Goal: Information Seeking & Learning: Learn about a topic

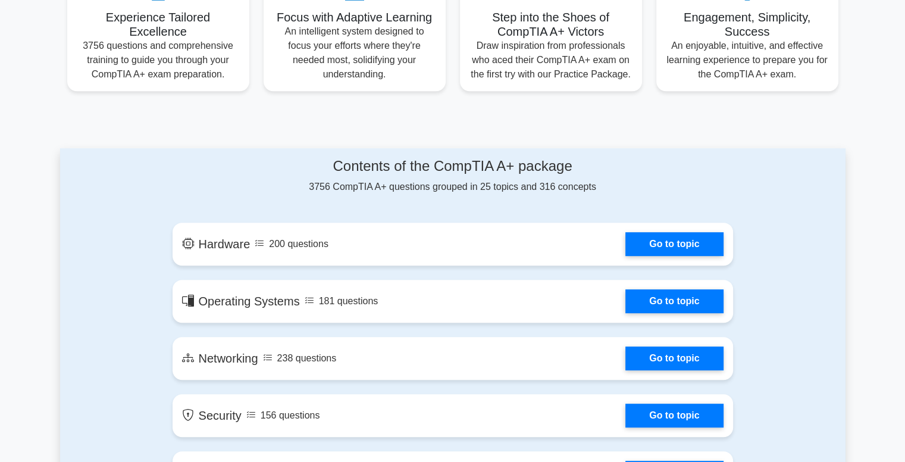
scroll to position [653, 0]
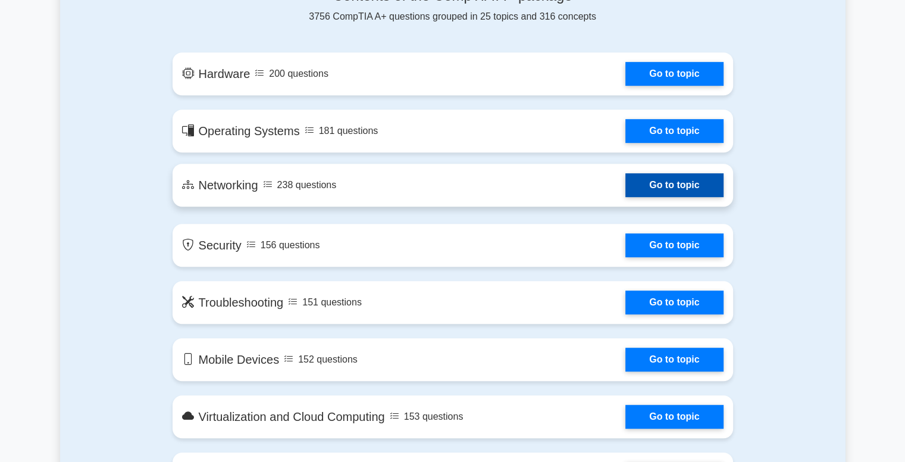
drag, startPoint x: 0, startPoint y: 0, endPoint x: 416, endPoint y: 199, distance: 461.4
click at [626, 197] on link "Go to topic" at bounding box center [675, 185] width 98 height 24
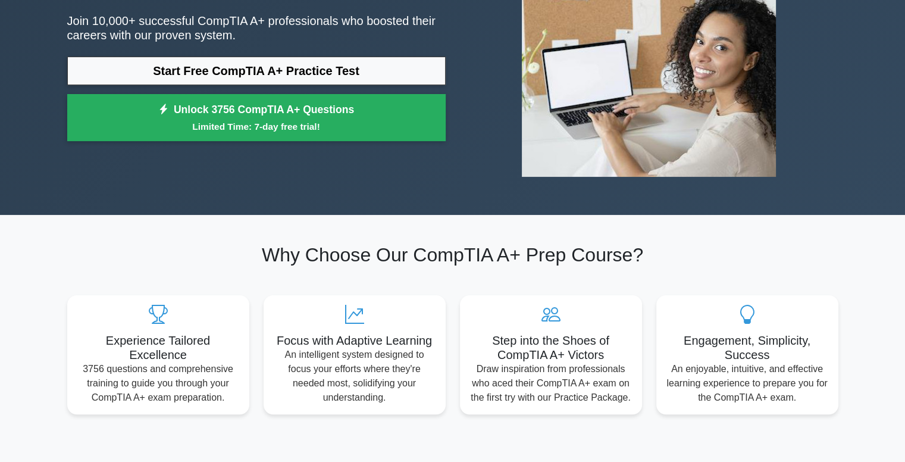
scroll to position [0, 0]
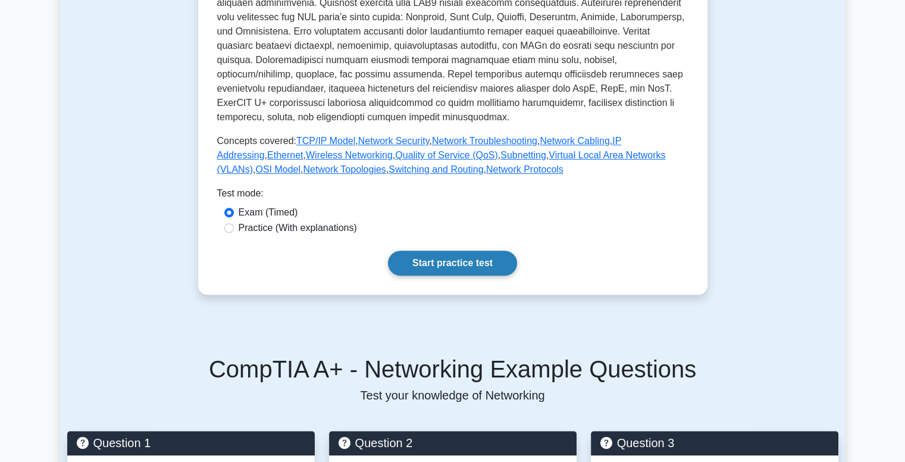
scroll to position [429, 0]
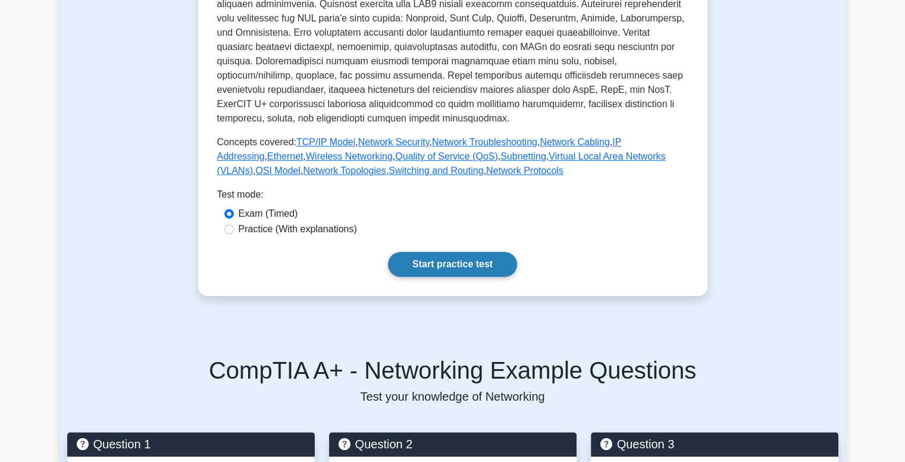
click at [471, 258] on link "Start practice test" at bounding box center [452, 264] width 129 height 25
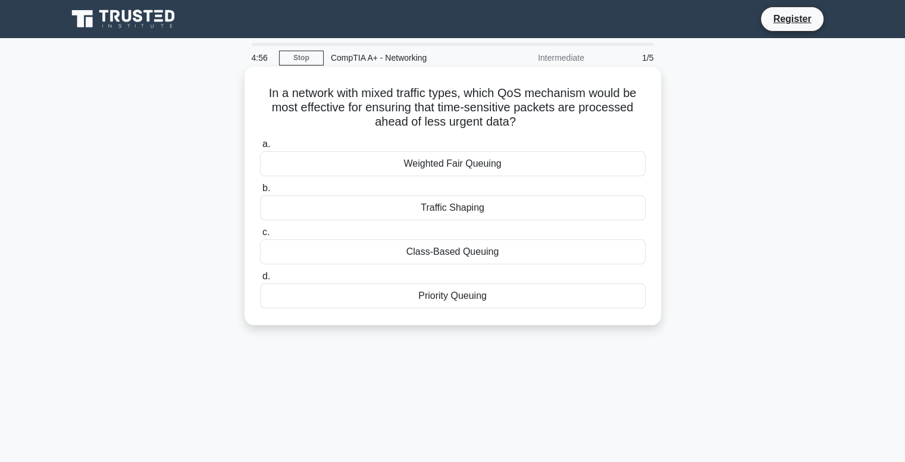
click at [482, 208] on div "Traffic Shaping" at bounding box center [453, 207] width 386 height 25
click at [260, 192] on input "b. Traffic Shaping" at bounding box center [260, 189] width 0 height 8
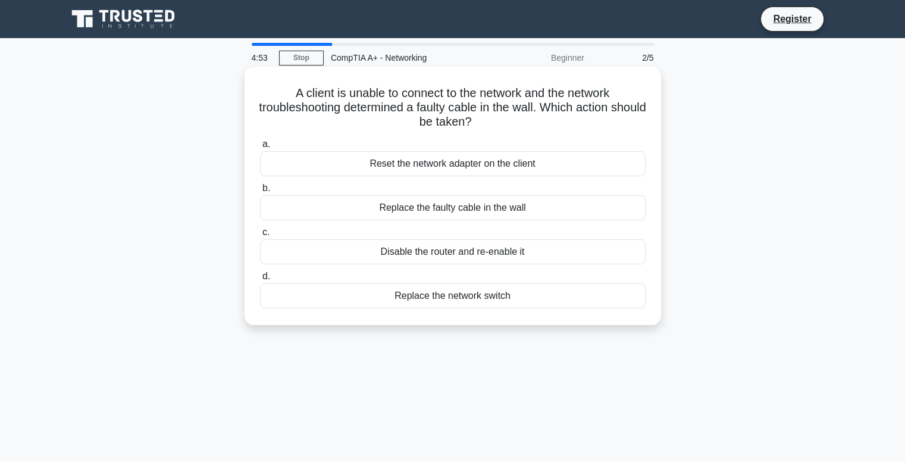
click at [525, 163] on div "Reset the network adapter on the client" at bounding box center [453, 163] width 386 height 25
click at [260, 148] on input "a. Reset the network adapter on the client" at bounding box center [260, 144] width 0 height 8
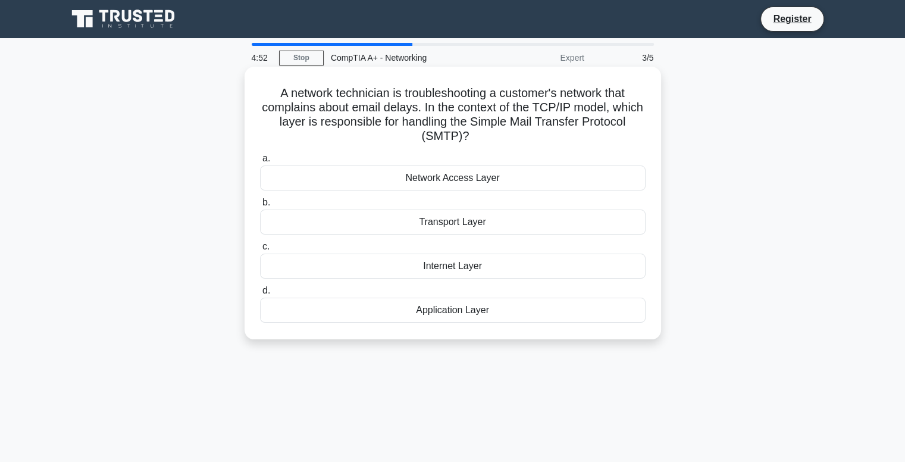
click at [569, 267] on div "Internet Layer" at bounding box center [453, 266] width 386 height 25
click at [260, 251] on input "c. Internet Layer" at bounding box center [260, 247] width 0 height 8
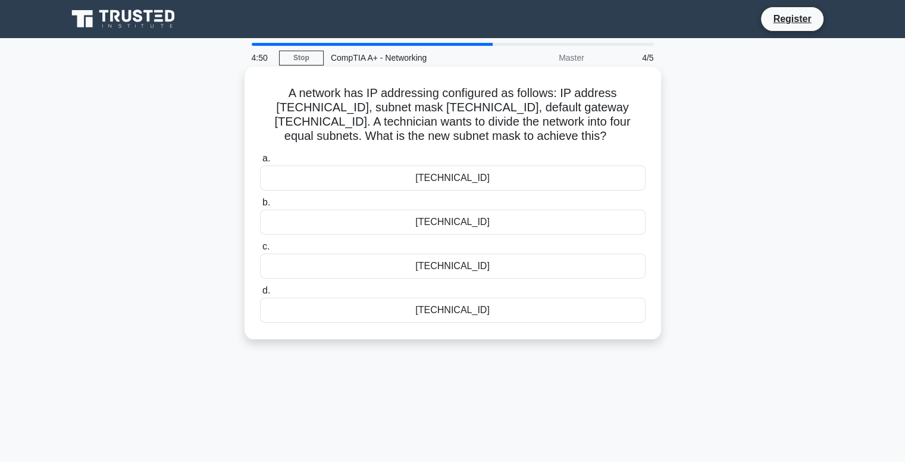
click at [544, 189] on div "255.255.255.224" at bounding box center [453, 177] width 386 height 25
click at [260, 163] on input "a. 255.255.255.224" at bounding box center [260, 159] width 0 height 8
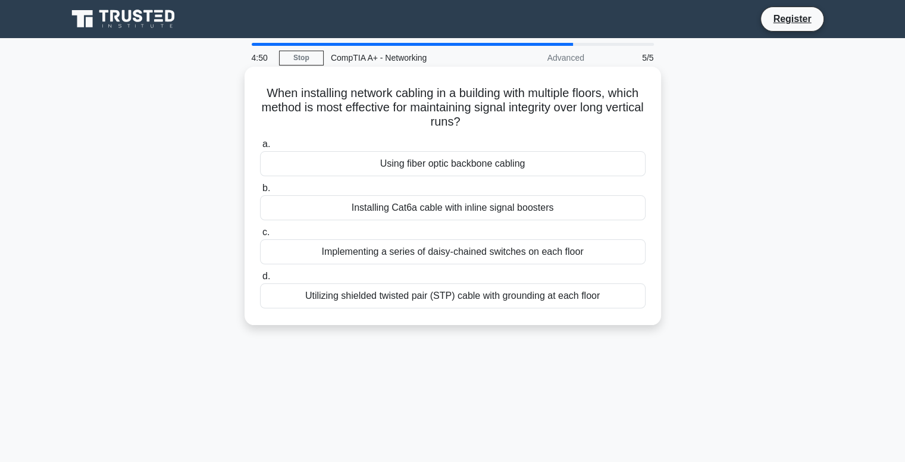
click at [547, 201] on div "Installing Cat6a cable with inline signal boosters" at bounding box center [453, 207] width 386 height 25
click at [260, 192] on input "b. Installing Cat6a cable with inline signal boosters" at bounding box center [260, 189] width 0 height 8
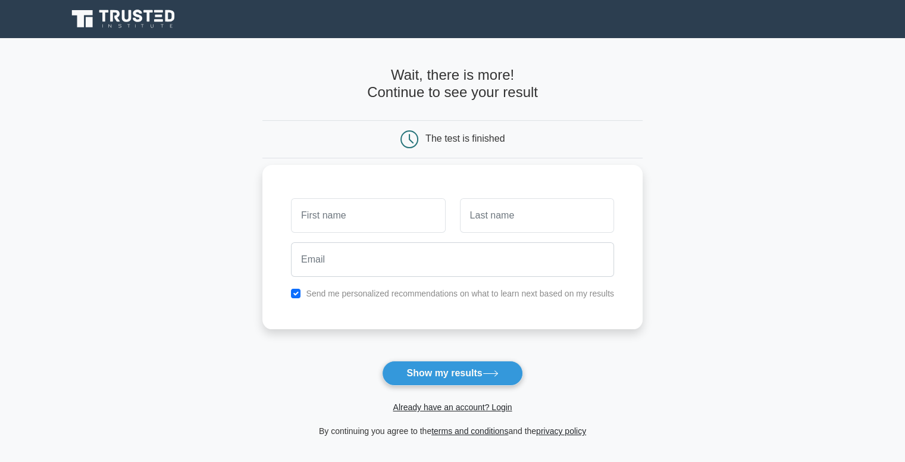
click at [502, 187] on div "Send me personalized recommendations on what to learn next based on my results" at bounding box center [453, 247] width 380 height 164
